Goal: Task Accomplishment & Management: Use online tool/utility

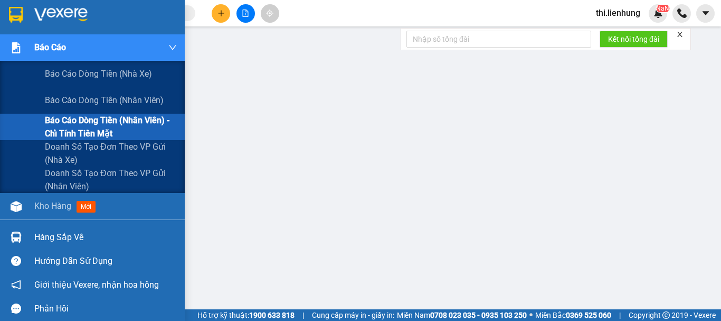
click at [62, 130] on span "Báo cáo dòng tiền (nhân viên) - chỉ tính tiền mặt" at bounding box center [111, 127] width 132 height 26
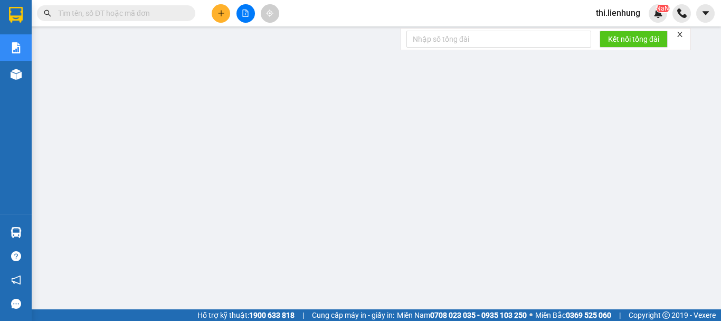
click at [250, 14] on button at bounding box center [246, 13] width 18 height 18
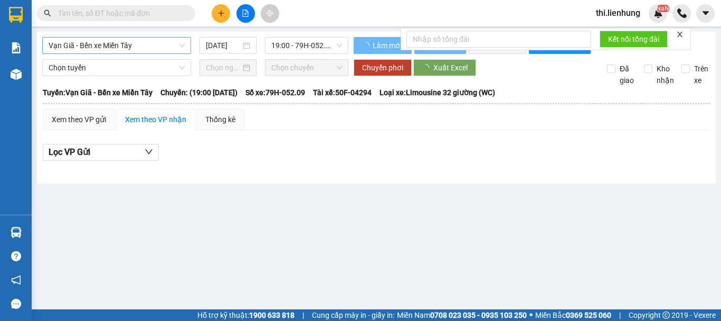
click at [103, 38] on span "Vạn Giã - Bến xe Miền Tây" at bounding box center [117, 45] width 136 height 16
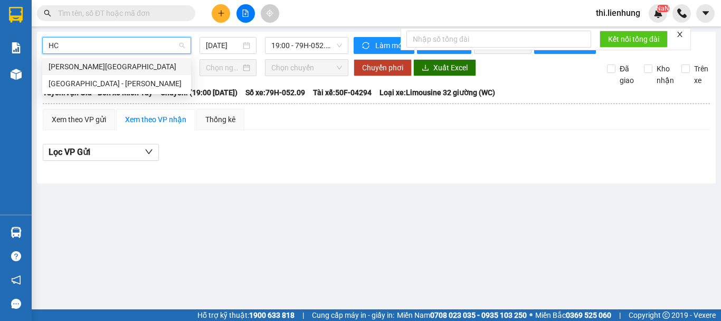
type input "HCM"
click at [112, 79] on div "[GEOGRAPHIC_DATA] - [PERSON_NAME]" at bounding box center [117, 84] width 136 height 12
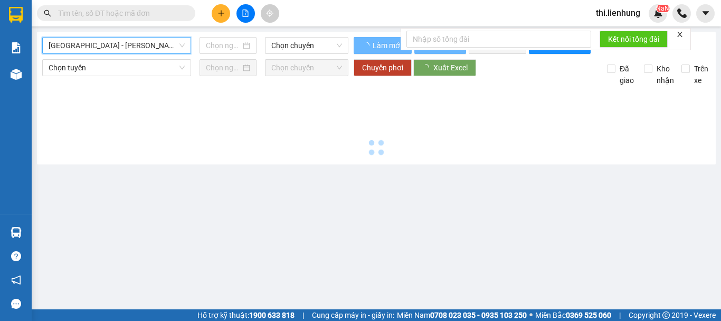
type input "[DATE]"
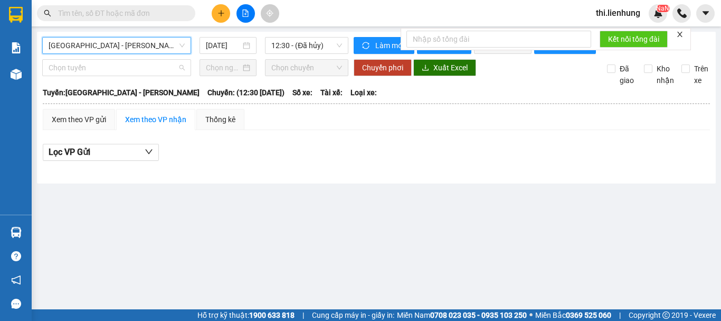
click at [112, 76] on span "Chọn tuyến" at bounding box center [117, 68] width 136 height 16
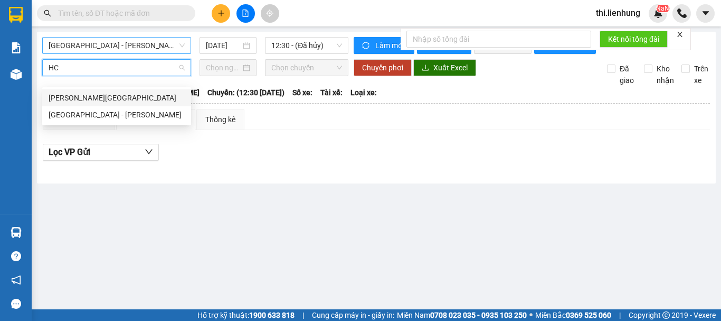
type input "HCM"
drag, startPoint x: 112, startPoint y: 112, endPoint x: 126, endPoint y: 110, distance: 13.8
click at [113, 112] on div "[GEOGRAPHIC_DATA] - [PERSON_NAME]" at bounding box center [117, 115] width 136 height 12
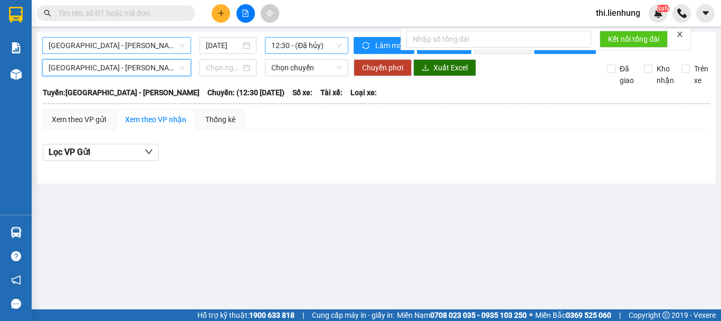
click at [291, 44] on span "12:30 - (Đã hủy)" at bounding box center [306, 45] width 71 height 16
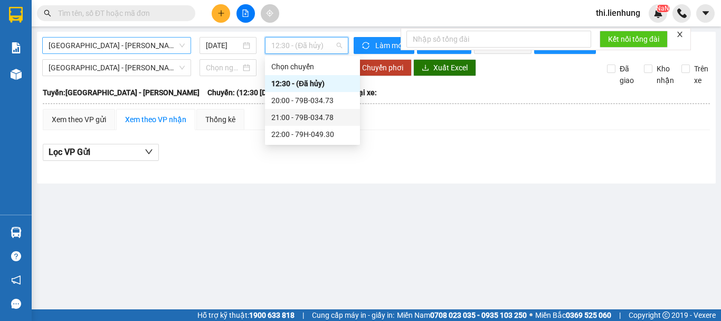
click at [284, 113] on div "21:00 - 79B-034.78" at bounding box center [312, 117] width 82 height 12
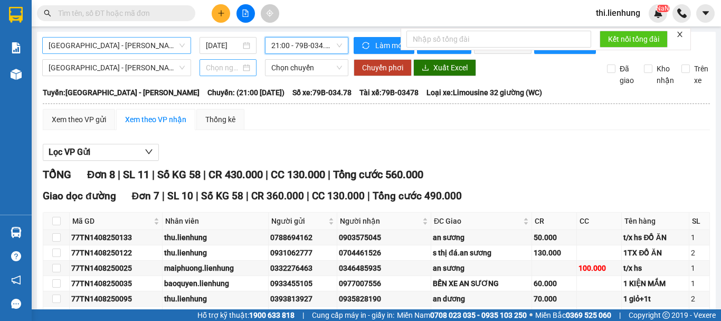
click at [225, 73] on input at bounding box center [223, 68] width 35 height 12
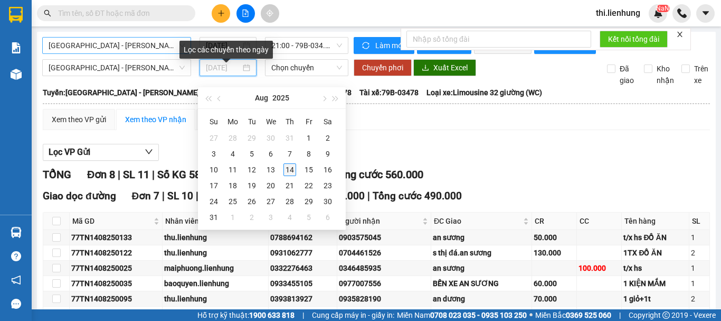
type input "[DATE]"
click at [286, 173] on div "14" at bounding box center [290, 169] width 13 height 13
type input "[DATE]"
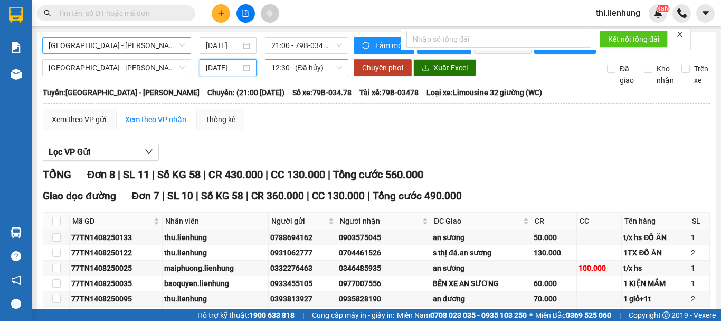
click at [283, 76] on span "12:30 - (Đã hủy)" at bounding box center [306, 68] width 71 height 16
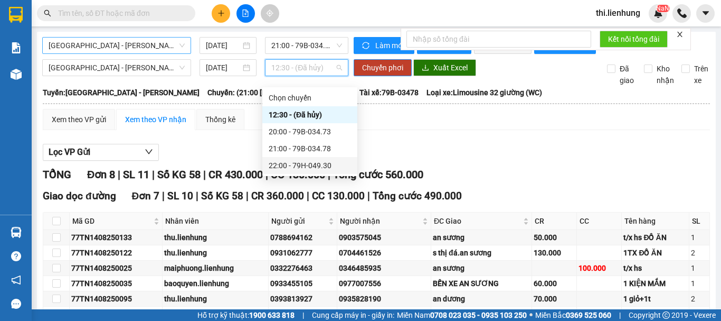
click at [298, 162] on div "22:00 - 79H-049.30" at bounding box center [310, 165] width 82 height 12
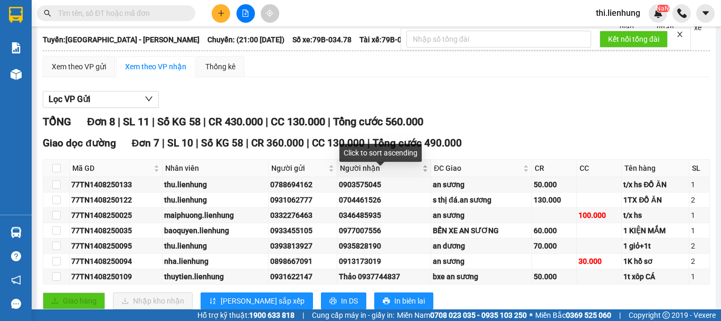
scroll to position [106, 0]
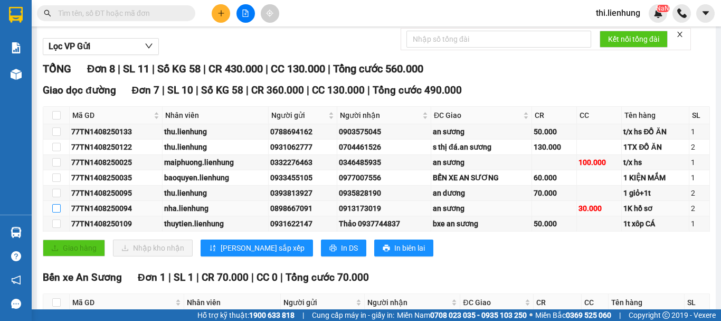
click at [55, 212] on input "checkbox" at bounding box center [56, 208] width 8 height 8
checkbox input "true"
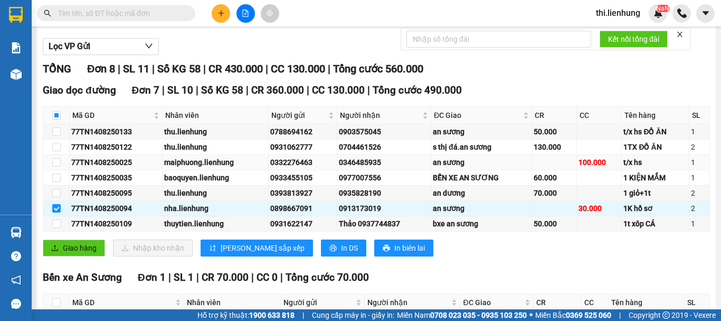
scroll to position [0, 0]
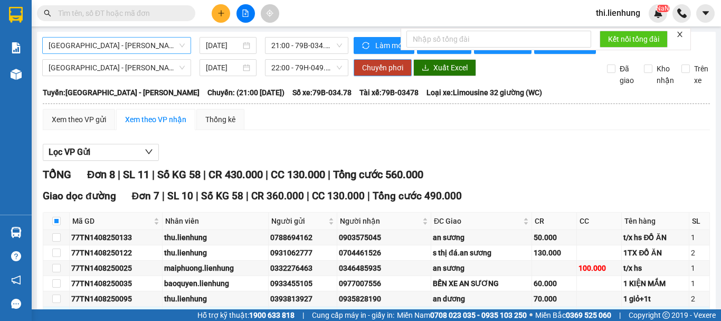
click at [365, 73] on span "Chuyển phơi" at bounding box center [382, 68] width 41 height 12
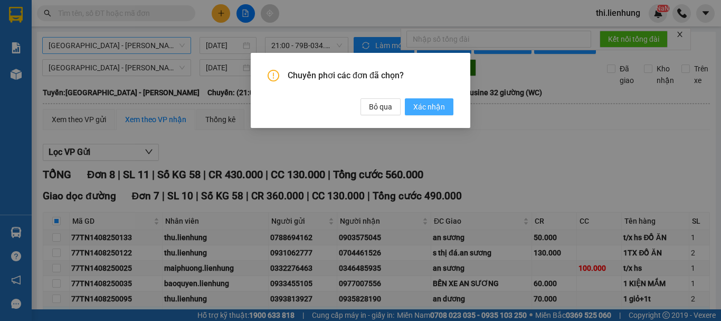
click at [437, 109] on span "Xác nhận" at bounding box center [430, 107] width 32 height 12
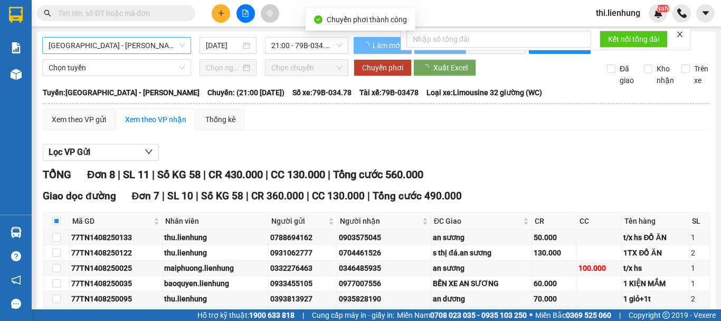
checkbox input "false"
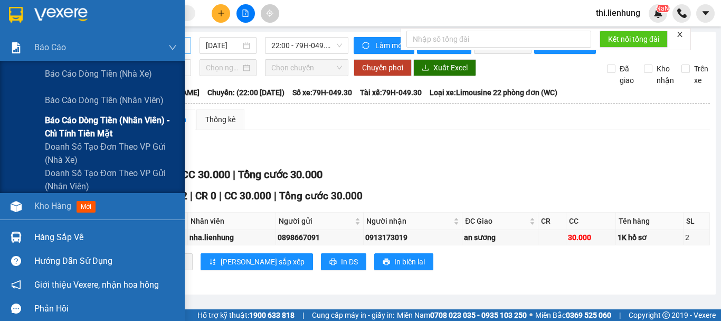
click at [98, 120] on span "Báo cáo dòng tiền (nhân viên) - chỉ tính tiền mặt" at bounding box center [111, 127] width 132 height 26
